Goal: Information Seeking & Learning: Find specific fact

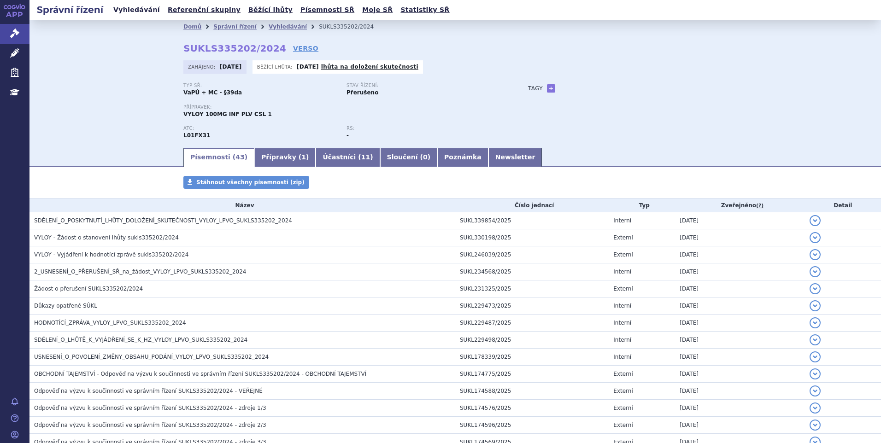
click at [149, 11] on link "Vyhledávání" at bounding box center [137, 10] width 52 height 12
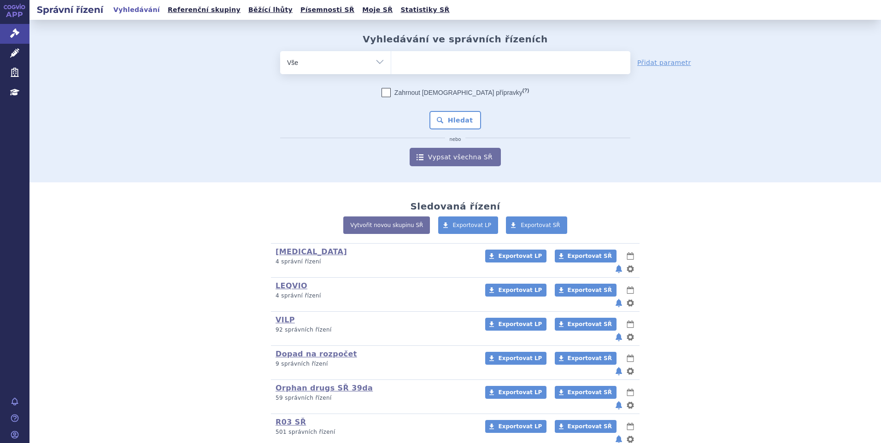
type input "SUKLS335202/2024"
select select "SUKLS335202/2024"
click at [441, 117] on button "Hledat" at bounding box center [455, 120] width 52 height 18
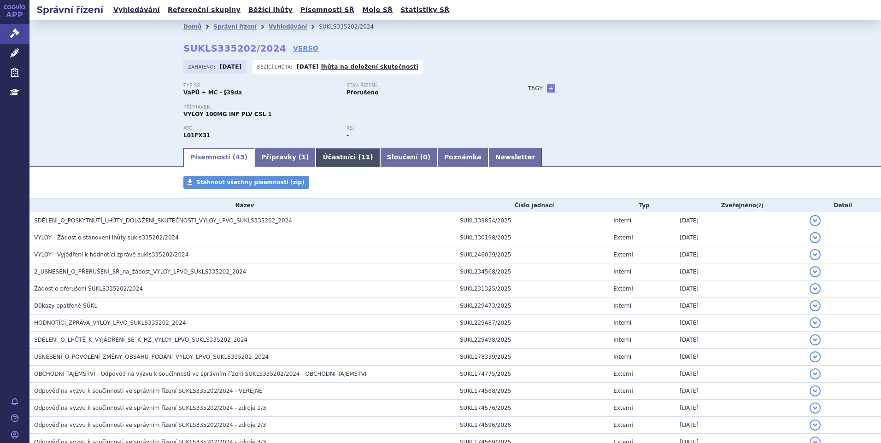
click at [316, 153] on link "Účastníci ( 11 )" at bounding box center [348, 157] width 64 height 18
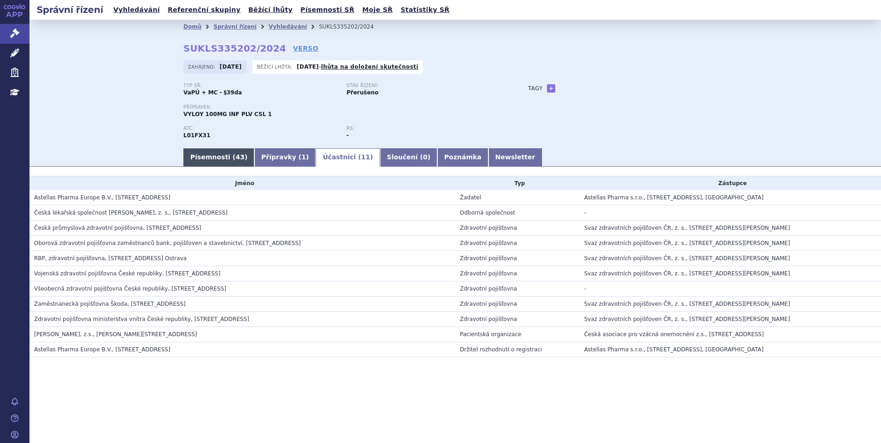
click at [215, 151] on link "Písemnosti ( 43 )" at bounding box center [218, 157] width 71 height 18
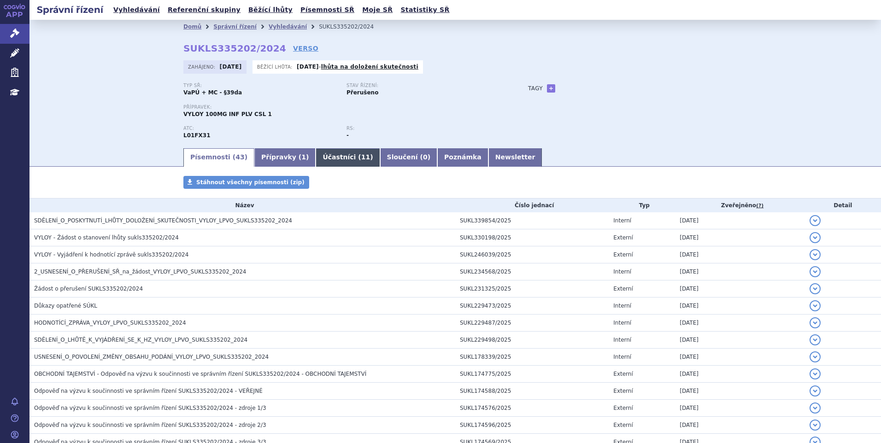
click at [330, 158] on link "Účastníci ( 11 )" at bounding box center [348, 157] width 64 height 18
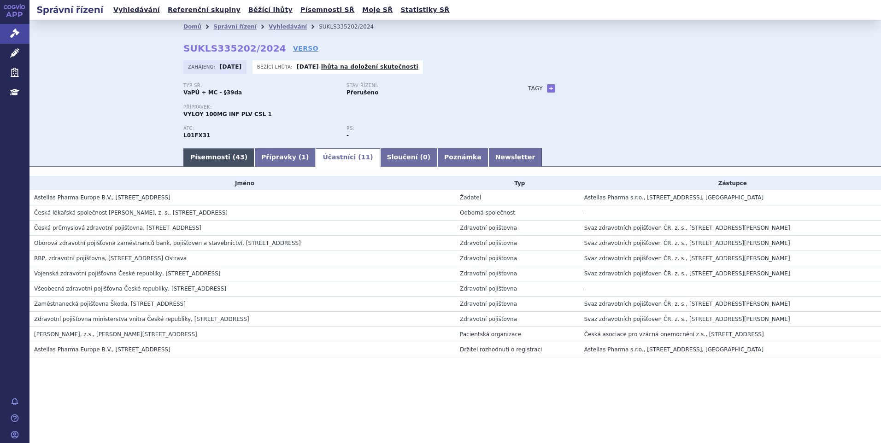
click at [222, 154] on link "Písemnosti ( 43 )" at bounding box center [218, 157] width 71 height 18
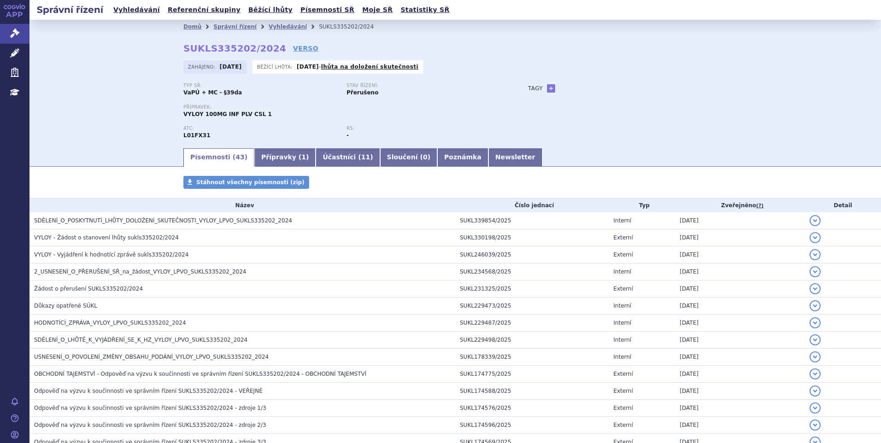
drag, startPoint x: 181, startPoint y: 48, endPoint x: 266, endPoint y: 47, distance: 85.2
click at [266, 47] on div "Domů Správní řízení Vyhledávání SUKLS335202/2024 SUKLS335202/2024 VERSO Zahájen…" at bounding box center [455, 90] width 580 height 113
drag, startPoint x: 265, startPoint y: 47, endPoint x: 182, endPoint y: 50, distance: 83.0
click at [183, 50] on strong "SUKLS335202/2024" at bounding box center [234, 48] width 103 height 11
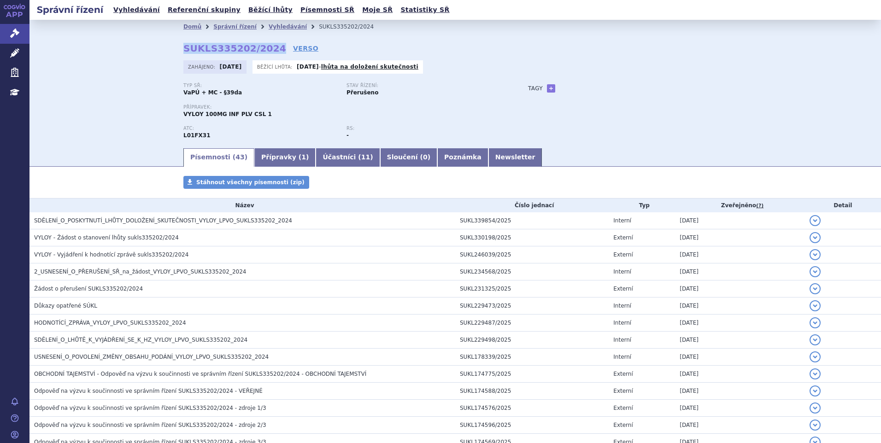
copy strong "SUKLS335202/2024"
